Goal: Information Seeking & Learning: Find specific fact

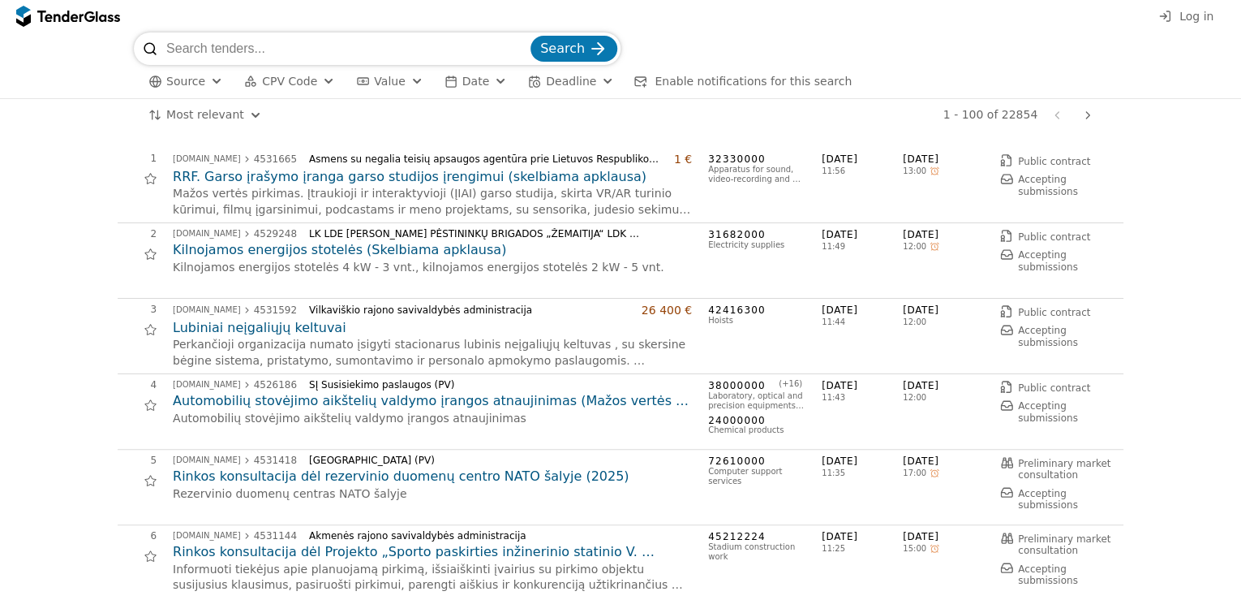
click at [279, 38] on input "search" at bounding box center [346, 48] width 361 height 32
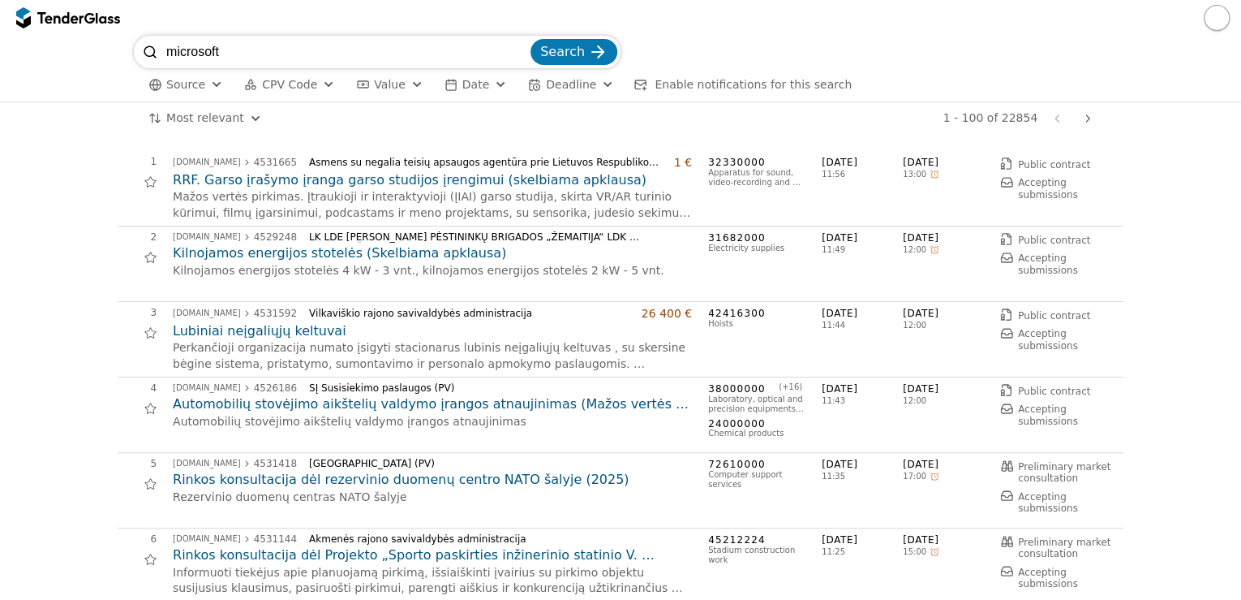
type input "microsoft"
click at [531, 39] on button "Search" at bounding box center [574, 52] width 87 height 26
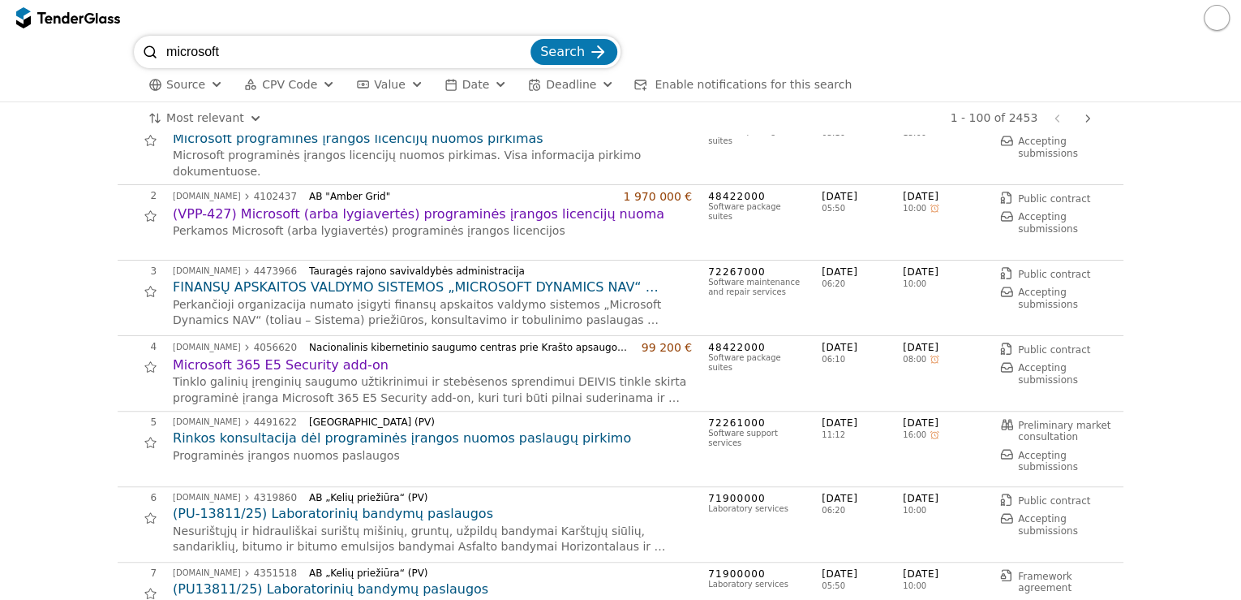
scroll to position [65, 0]
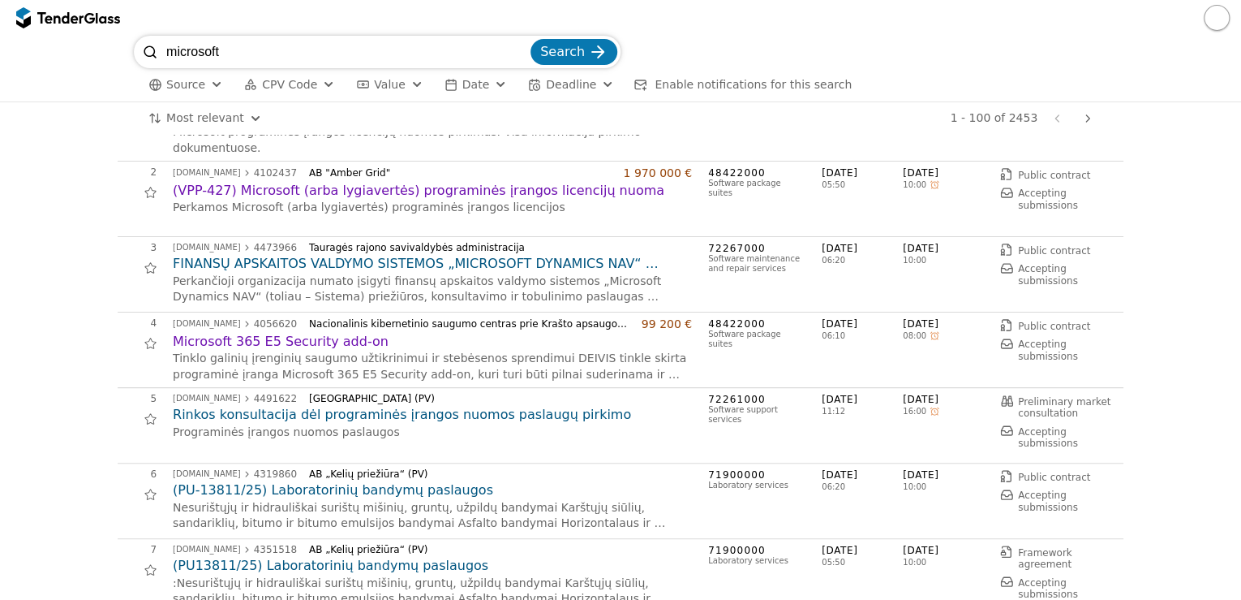
click at [441, 411] on h2 "Rinkos konsultacija dėl programinės įrangos nuomos paslaugų pirkimo" at bounding box center [432, 415] width 519 height 18
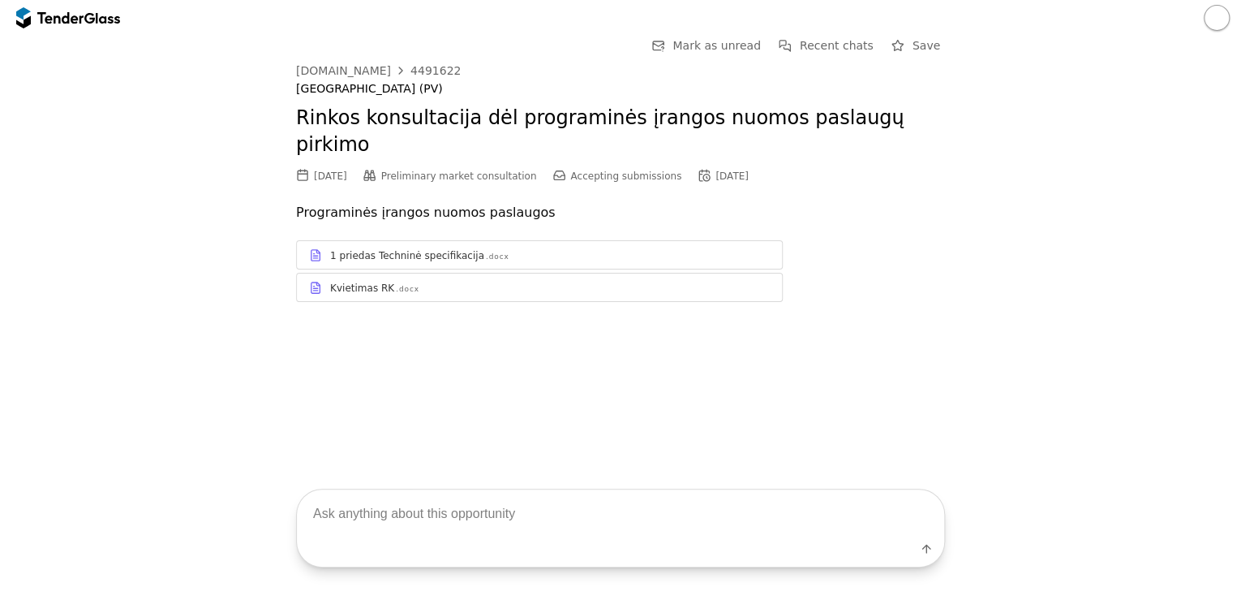
click at [486, 252] on div ".docx" at bounding box center [498, 257] width 24 height 11
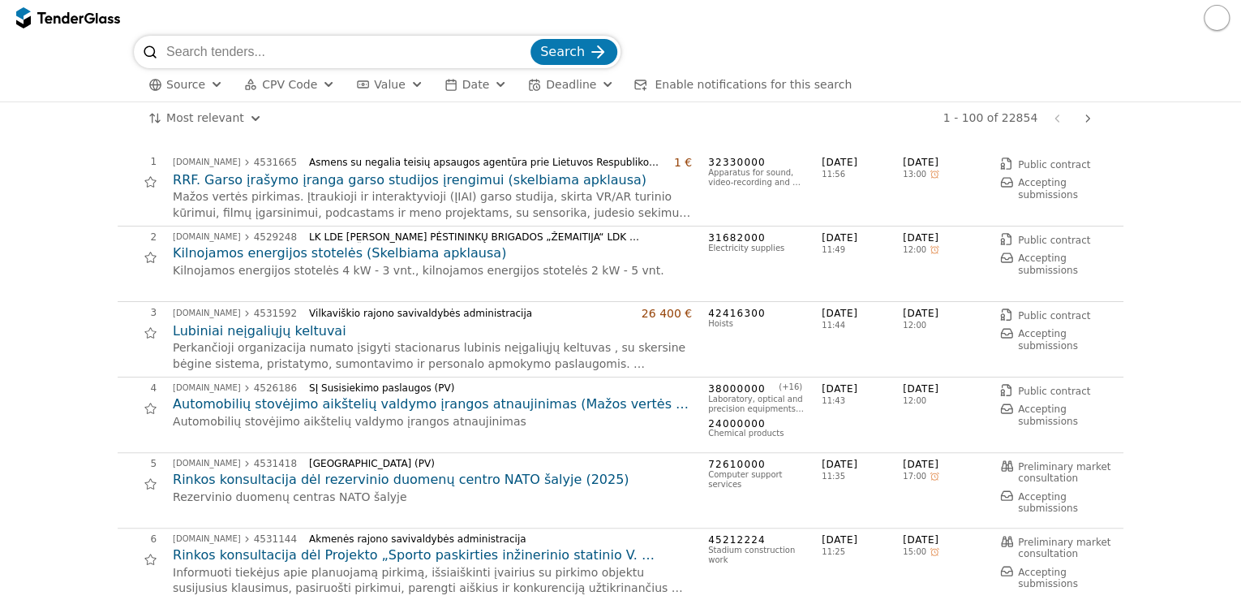
scroll to position [65, 0]
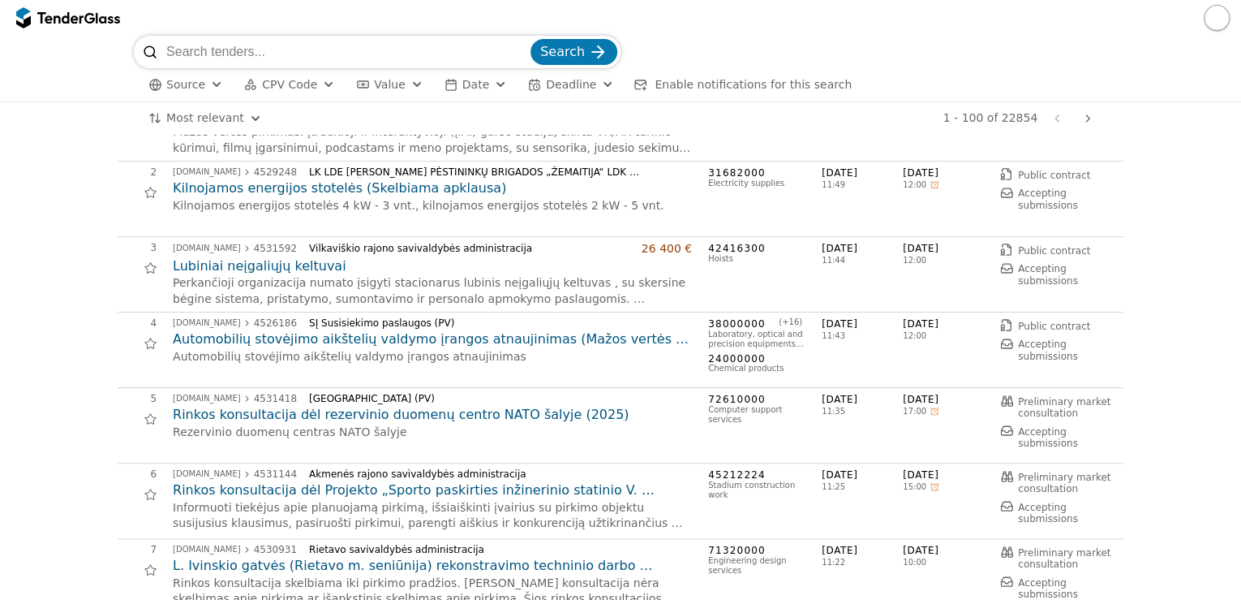
click at [300, 50] on input "search" at bounding box center [346, 52] width 361 height 32
type input "moderni darbo vieta"
click at [531, 39] on button "Search" at bounding box center [574, 52] width 87 height 26
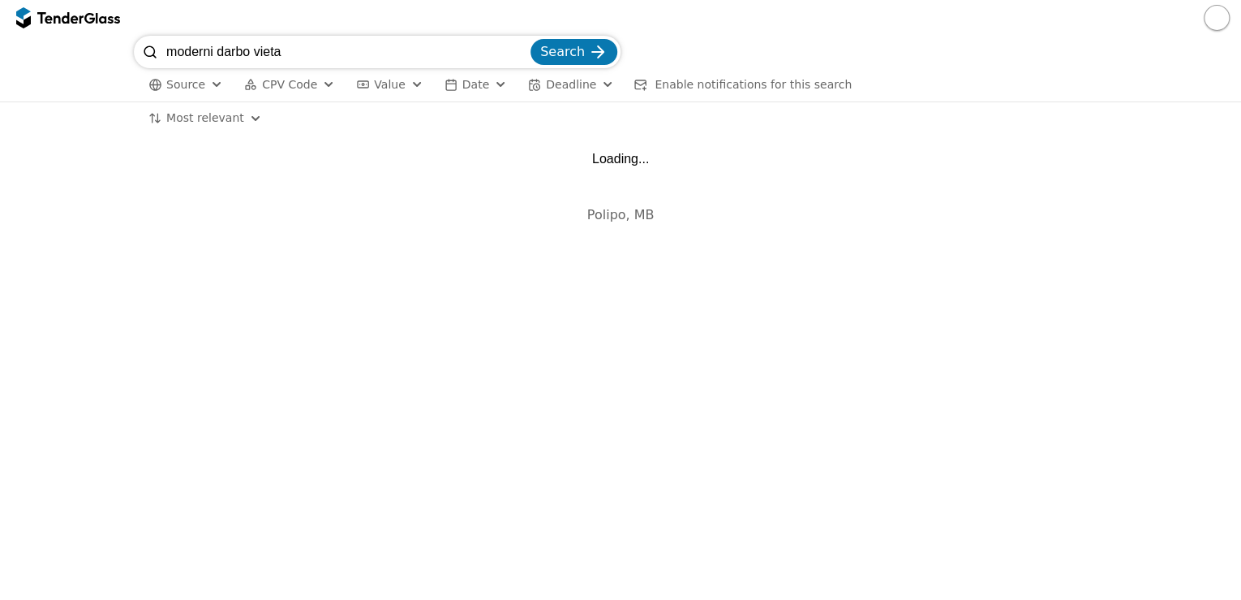
click at [290, 51] on input "moderni darbo vieta" at bounding box center [346, 52] width 361 height 32
drag, startPoint x: 350, startPoint y: 45, endPoint x: -3, endPoint y: 16, distance: 354.2
click at [0, 16] on html "moderni darbo vieta Search Source CPV Code Type Buyer Value Date Deadline Enabl…" at bounding box center [620, 300] width 1241 height 600
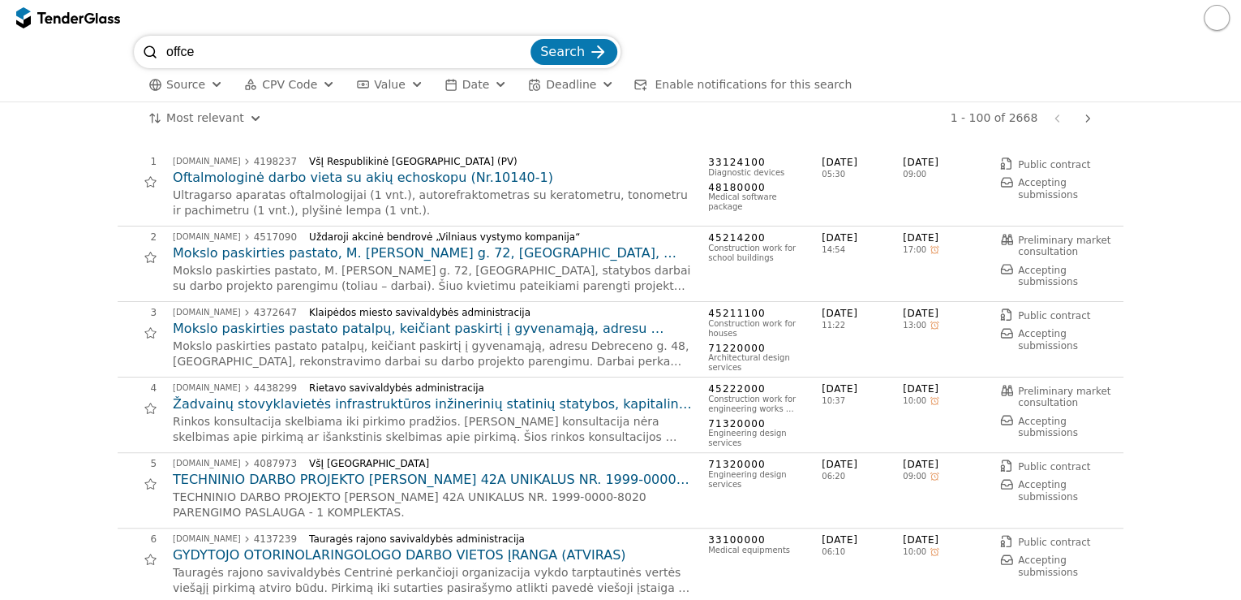
type input "offce"
click at [531, 39] on button "Search" at bounding box center [574, 52] width 87 height 26
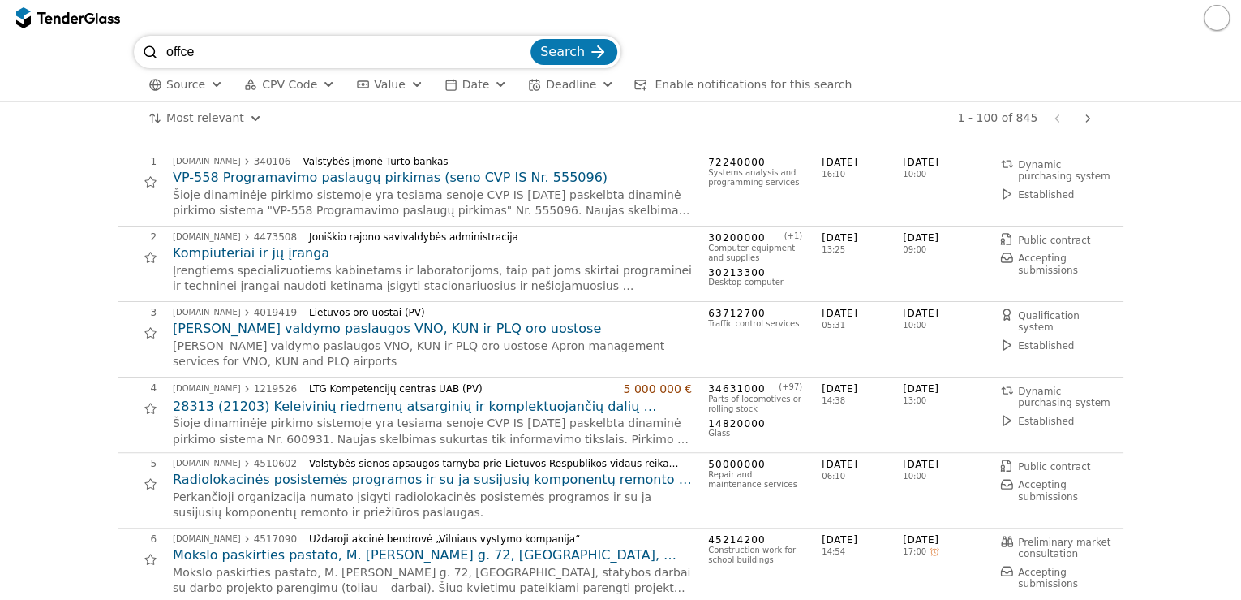
drag, startPoint x: 179, startPoint y: 49, endPoint x: 226, endPoint y: 58, distance: 48.9
click at [179, 49] on input "offce" at bounding box center [346, 52] width 361 height 32
type input "office"
click at [531, 39] on button "Search" at bounding box center [574, 52] width 87 height 26
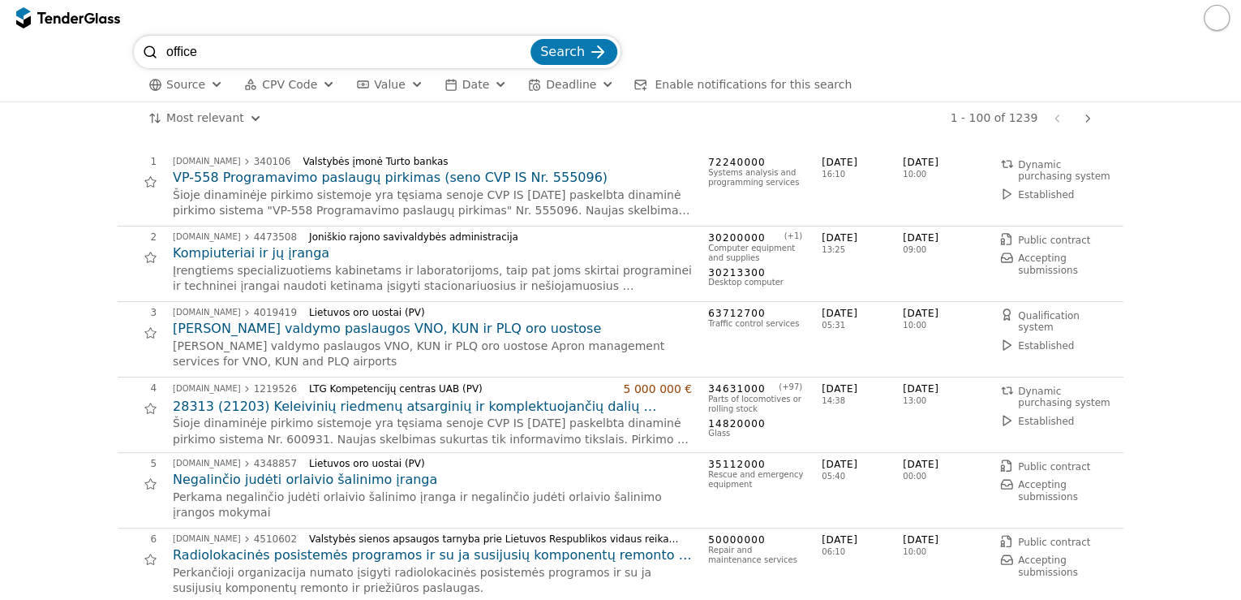
click at [295, 250] on h2 "Kompiuteriai ir jų įranga" at bounding box center [432, 253] width 519 height 18
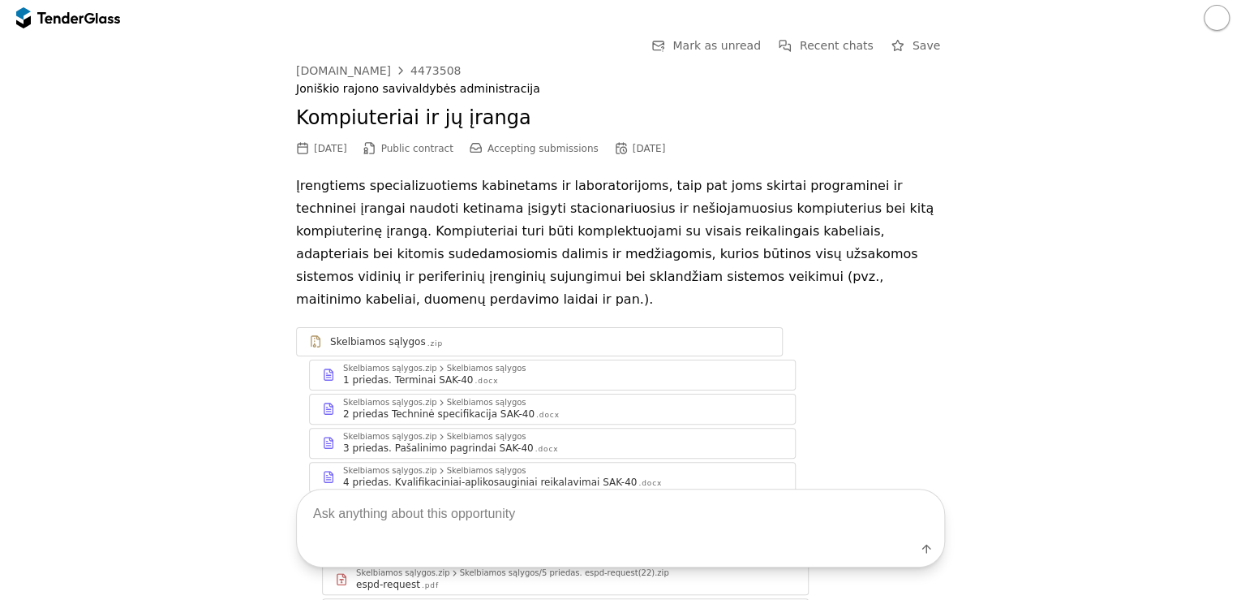
click at [506, 407] on div "2 priedas Techninė specifikacija SAK-40" at bounding box center [438, 413] width 191 height 13
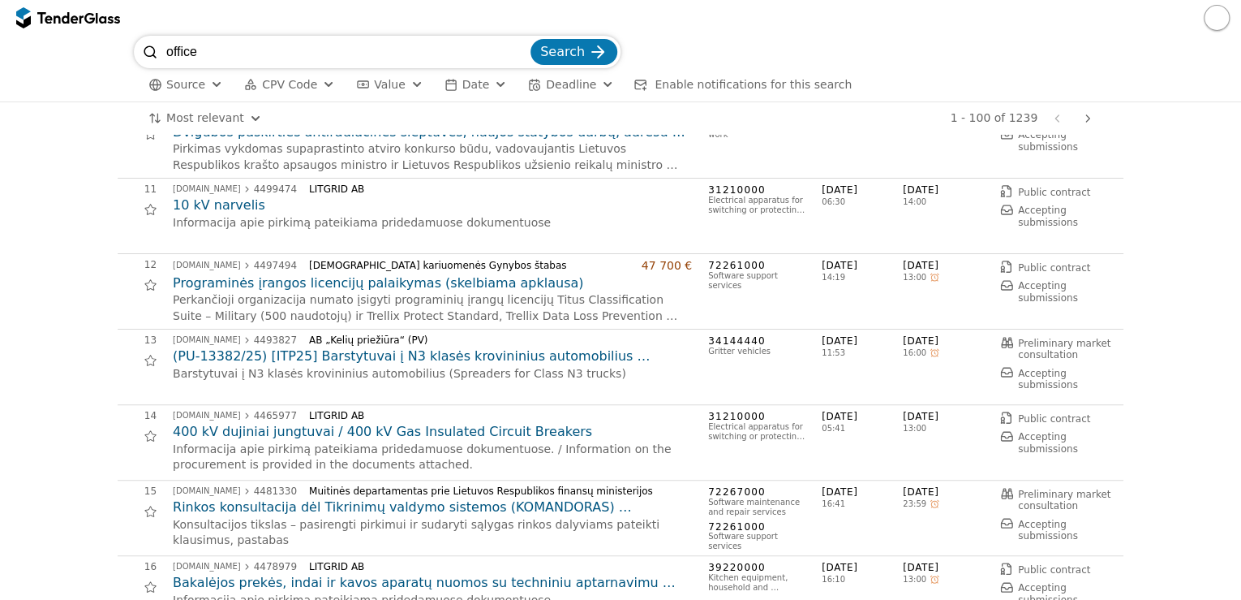
scroll to position [844, 0]
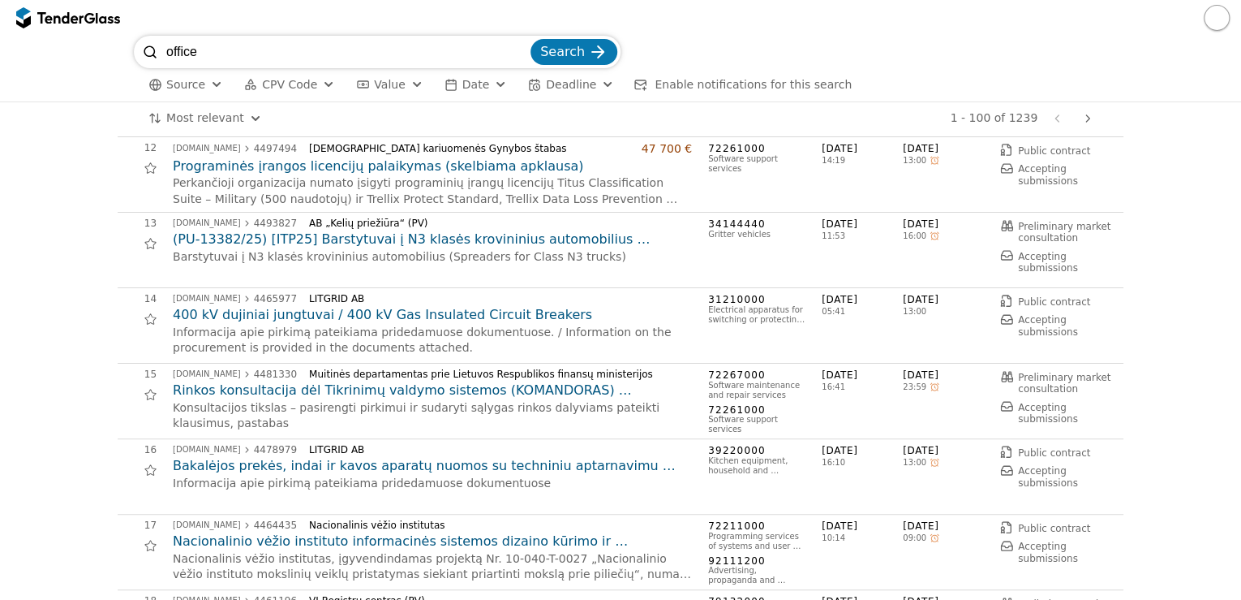
drag, startPoint x: 212, startPoint y: 53, endPoint x: -3, endPoint y: 29, distance: 216.3
click at [0, 29] on html "office Search Source CPV Code Type Buyer Value Date Deadline Enable notificatio…" at bounding box center [620, 300] width 1241 height 600
type input "m365"
click at [531, 39] on button "Search" at bounding box center [574, 52] width 87 height 26
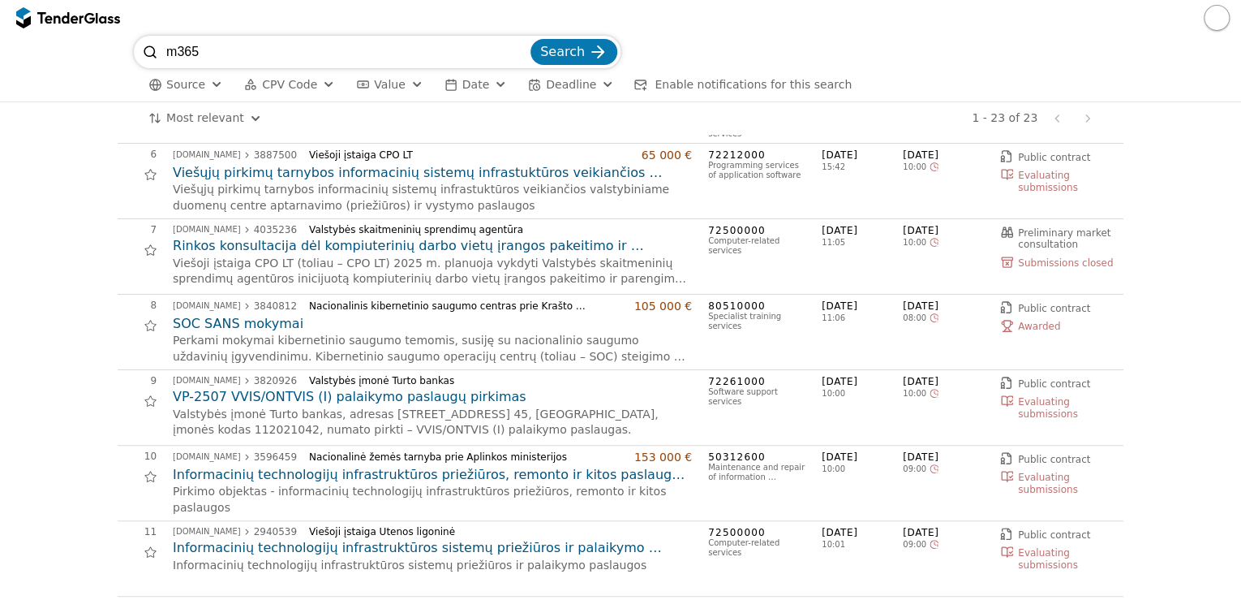
scroll to position [389, 0]
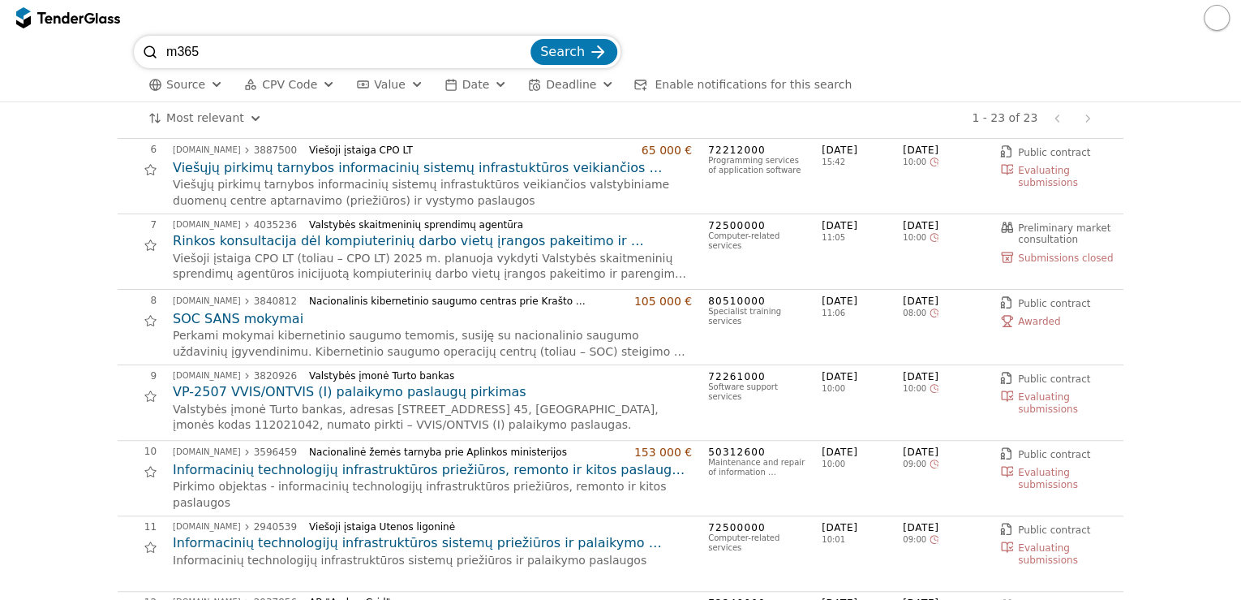
drag, startPoint x: 221, startPoint y: 45, endPoint x: 81, endPoint y: 43, distance: 139.6
click at [82, 43] on div "m365 Search Source CPV Code Type Buyer Value Date Deadline Enable notifications…" at bounding box center [620, 69] width 1225 height 66
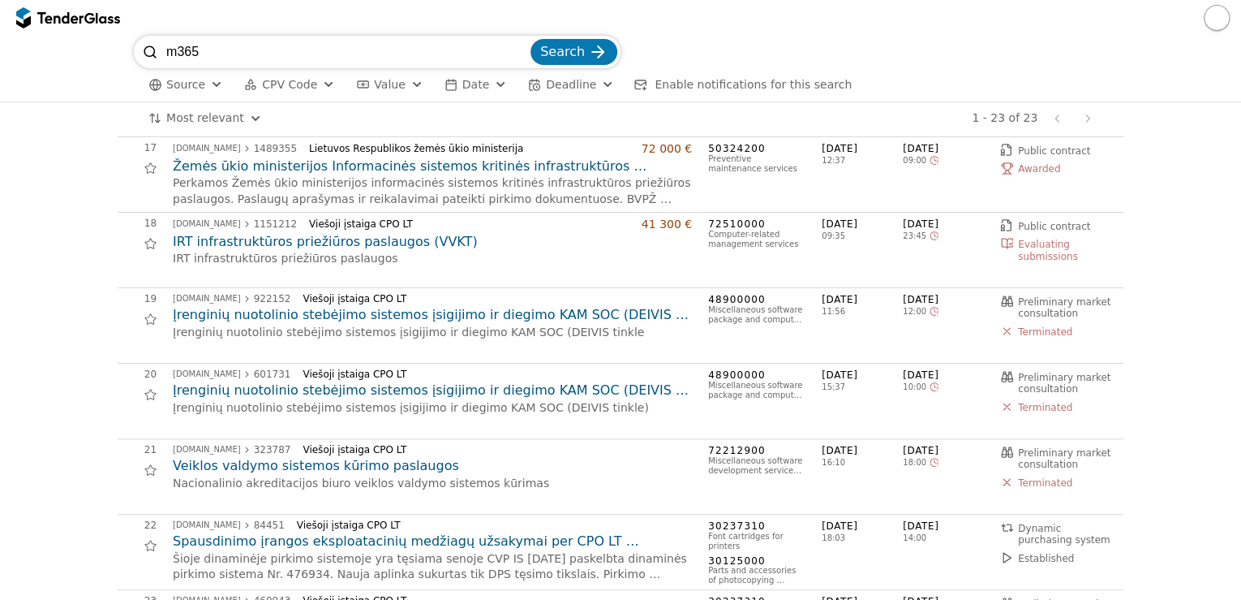
scroll to position [1355, 0]
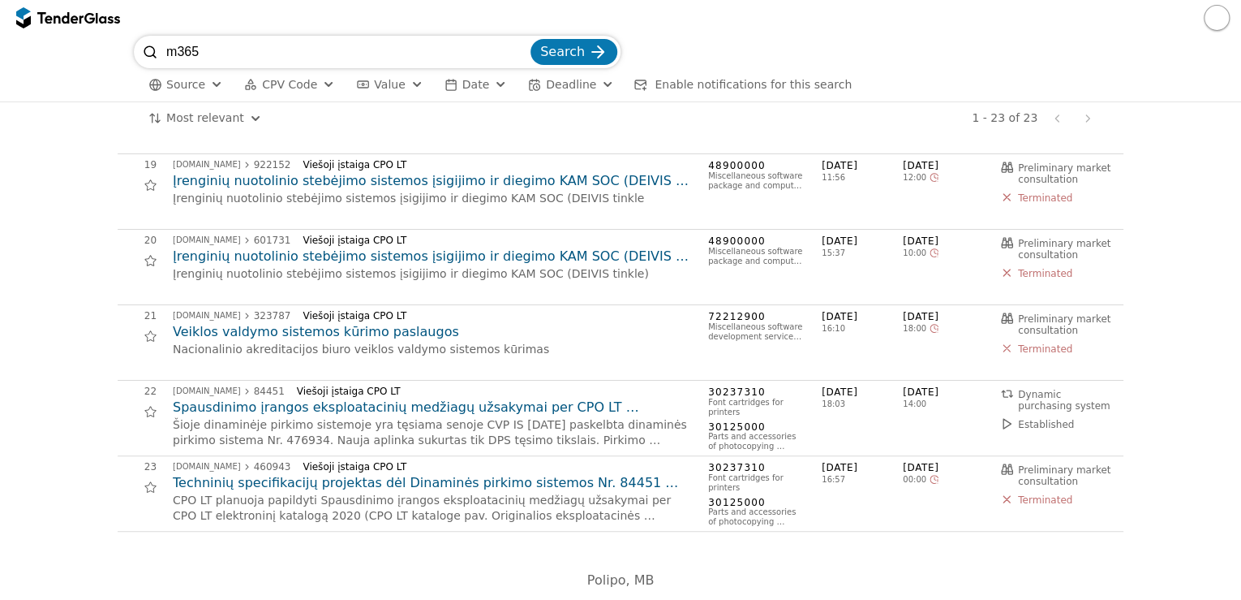
click at [277, 50] on input "m365" at bounding box center [346, 52] width 361 height 32
